Goal: Complete application form

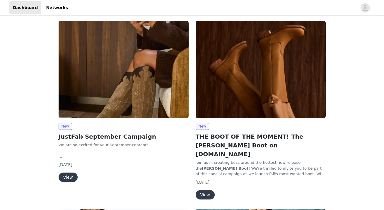
scroll to position [37, 0]
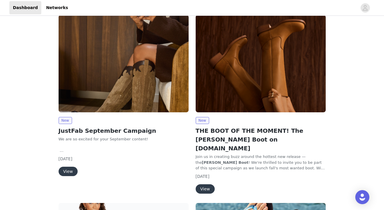
click at [65, 172] on button "View" at bounding box center [68, 171] width 19 height 9
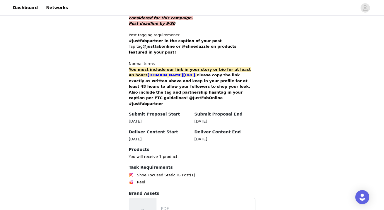
scroll to position [408, 0]
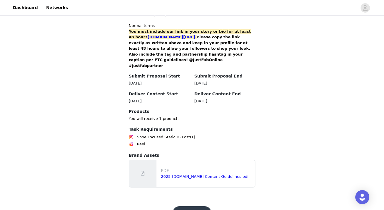
click at [191, 207] on button "Get Started" at bounding box center [192, 214] width 39 height 14
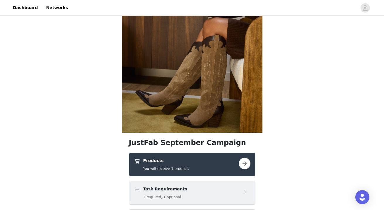
scroll to position [156, 0]
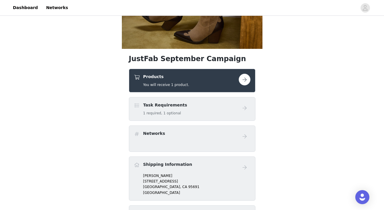
click at [244, 77] on button "button" at bounding box center [245, 80] width 12 height 12
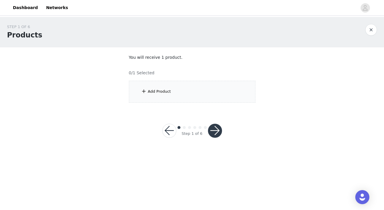
click at [211, 86] on div "Add Product" at bounding box center [192, 92] width 127 height 22
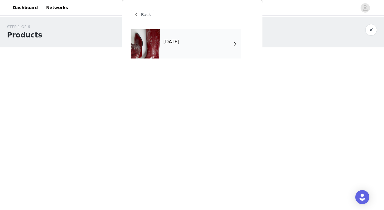
click at [204, 52] on div "[DATE]" at bounding box center [200, 43] width 81 height 29
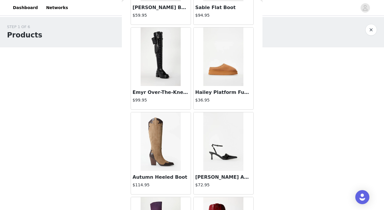
scroll to position [257, 0]
click at [151, 137] on img at bounding box center [161, 142] width 40 height 59
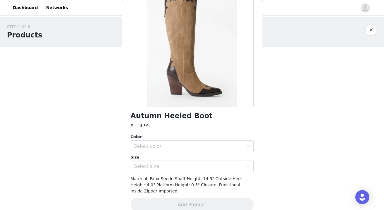
scroll to position [62, 0]
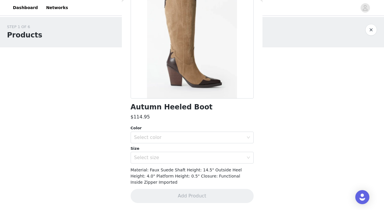
click at [151, 137] on div "Select color" at bounding box center [189, 138] width 110 height 6
click at [150, 151] on li "Taupe/ Coffee" at bounding box center [192, 150] width 123 height 9
click at [148, 159] on div "Select size" at bounding box center [189, 158] width 110 height 6
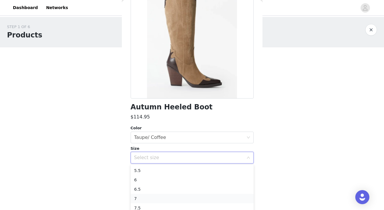
click at [144, 195] on li "7" at bounding box center [192, 198] width 123 height 9
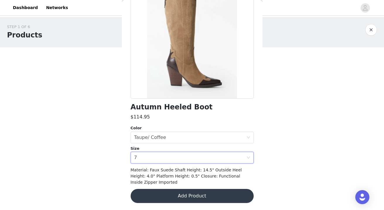
click at [177, 197] on button "Add Product" at bounding box center [192, 196] width 123 height 14
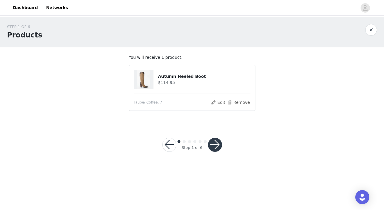
click at [214, 145] on button "button" at bounding box center [215, 145] width 14 height 14
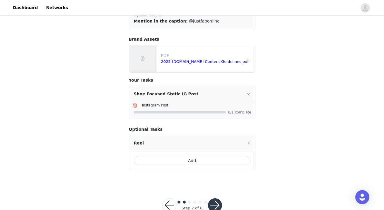
scroll to position [72, 0]
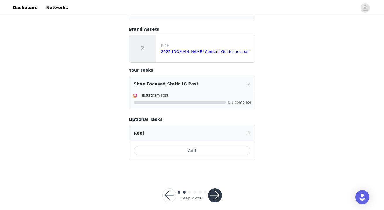
click at [215, 192] on button "button" at bounding box center [215, 196] width 14 height 14
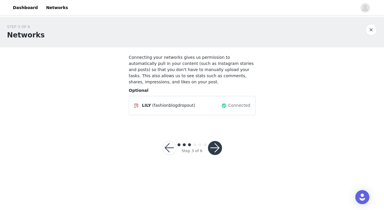
click at [218, 150] on button "button" at bounding box center [215, 148] width 14 height 14
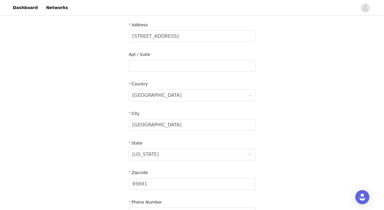
scroll to position [189, 0]
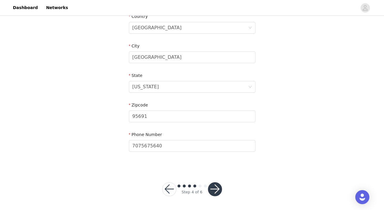
click at [215, 193] on button "button" at bounding box center [215, 190] width 14 height 14
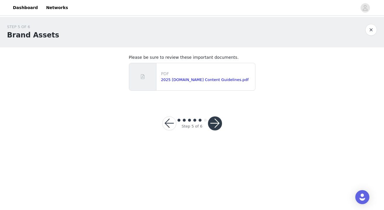
click at [216, 124] on button "button" at bounding box center [215, 124] width 14 height 14
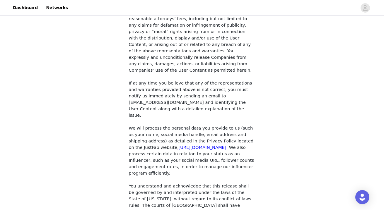
scroll to position [537, 0]
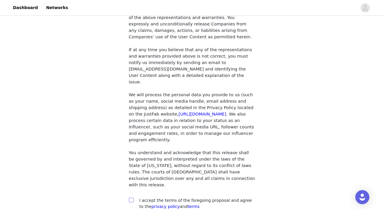
click at [133, 198] on input "checkbox" at bounding box center [131, 200] width 4 height 4
checkbox input "true"
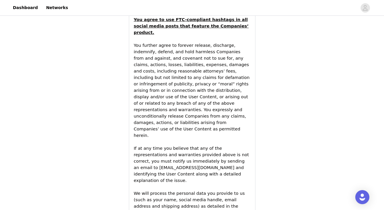
scroll to position [963, 0]
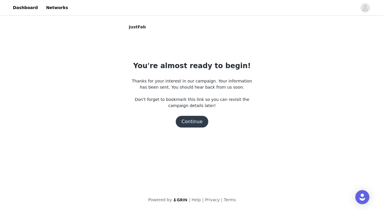
click at [193, 121] on button "Continue" at bounding box center [192, 122] width 33 height 12
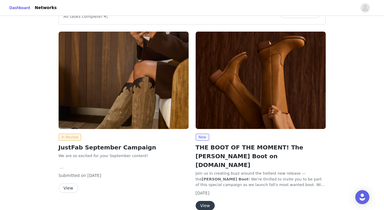
scroll to position [20, 0]
